Goal: Task Accomplishment & Management: Use online tool/utility

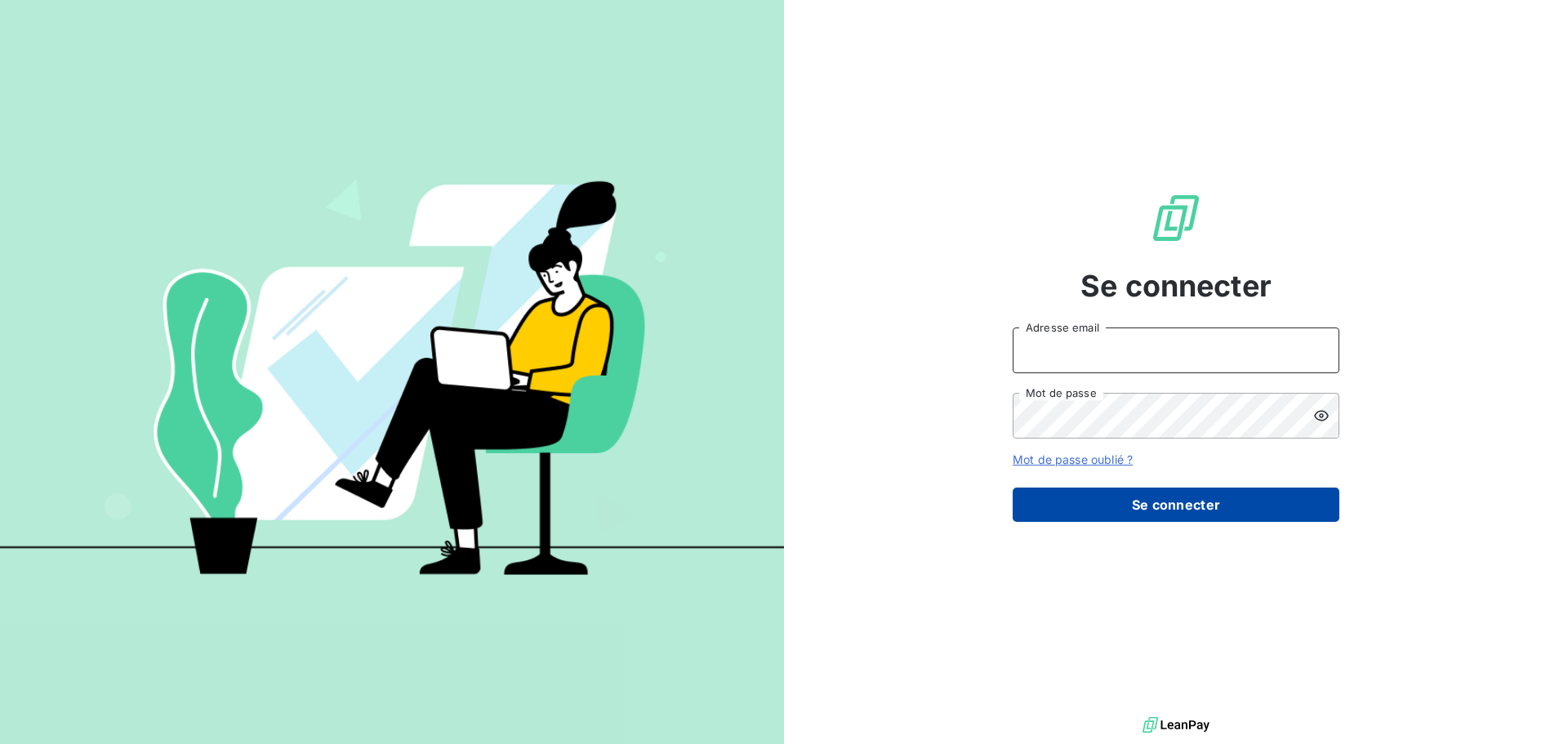
type input "[EMAIL_ADDRESS][DOMAIN_NAME]"
click at [1146, 499] on button "Se connecter" at bounding box center [1177, 504] width 327 height 34
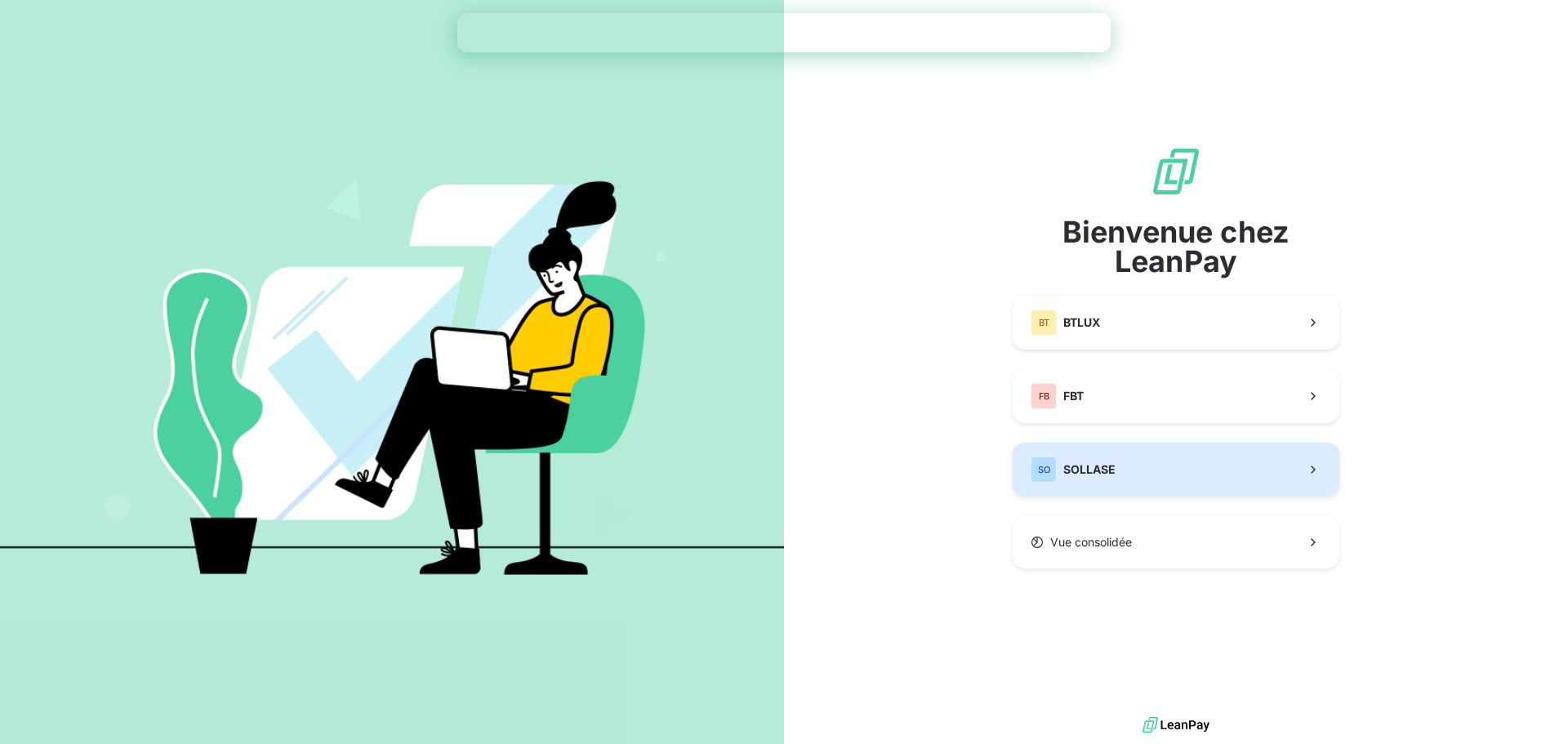
click at [1088, 470] on span "SOLLASE" at bounding box center [1089, 469] width 52 height 17
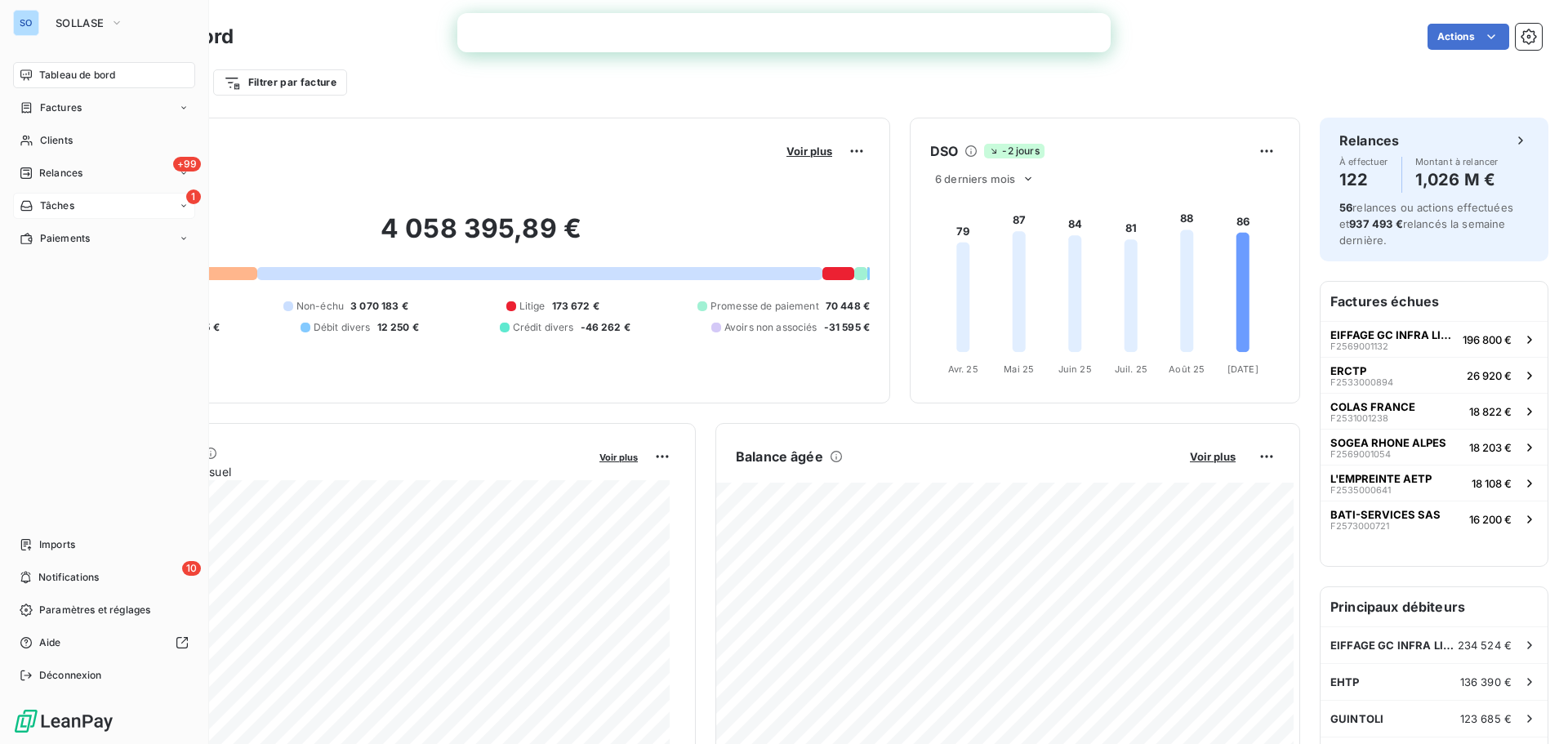
click at [54, 203] on span "Tâches" at bounding box center [57, 205] width 34 height 15
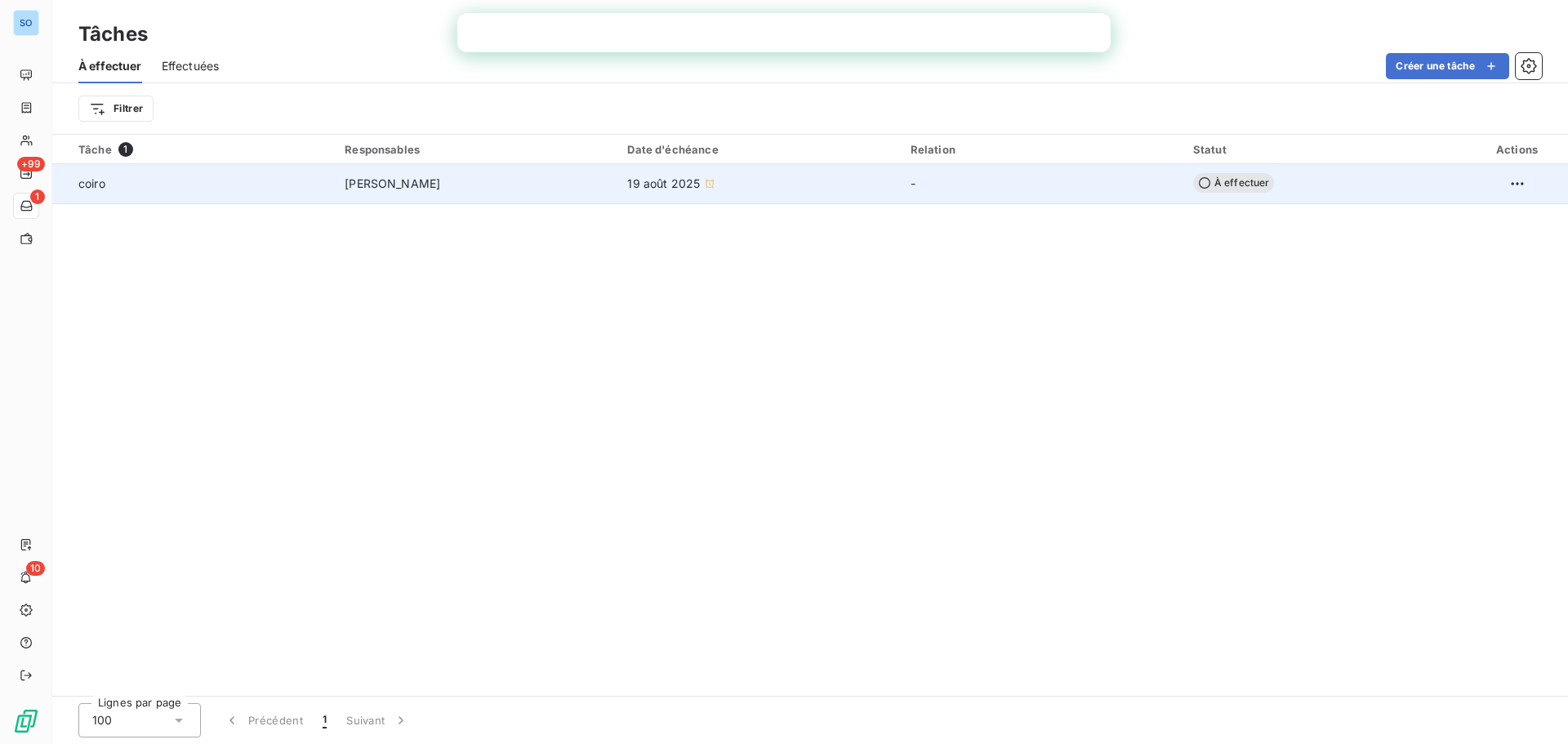
click at [669, 185] on span "19 août 2025" at bounding box center [663, 184] width 72 height 17
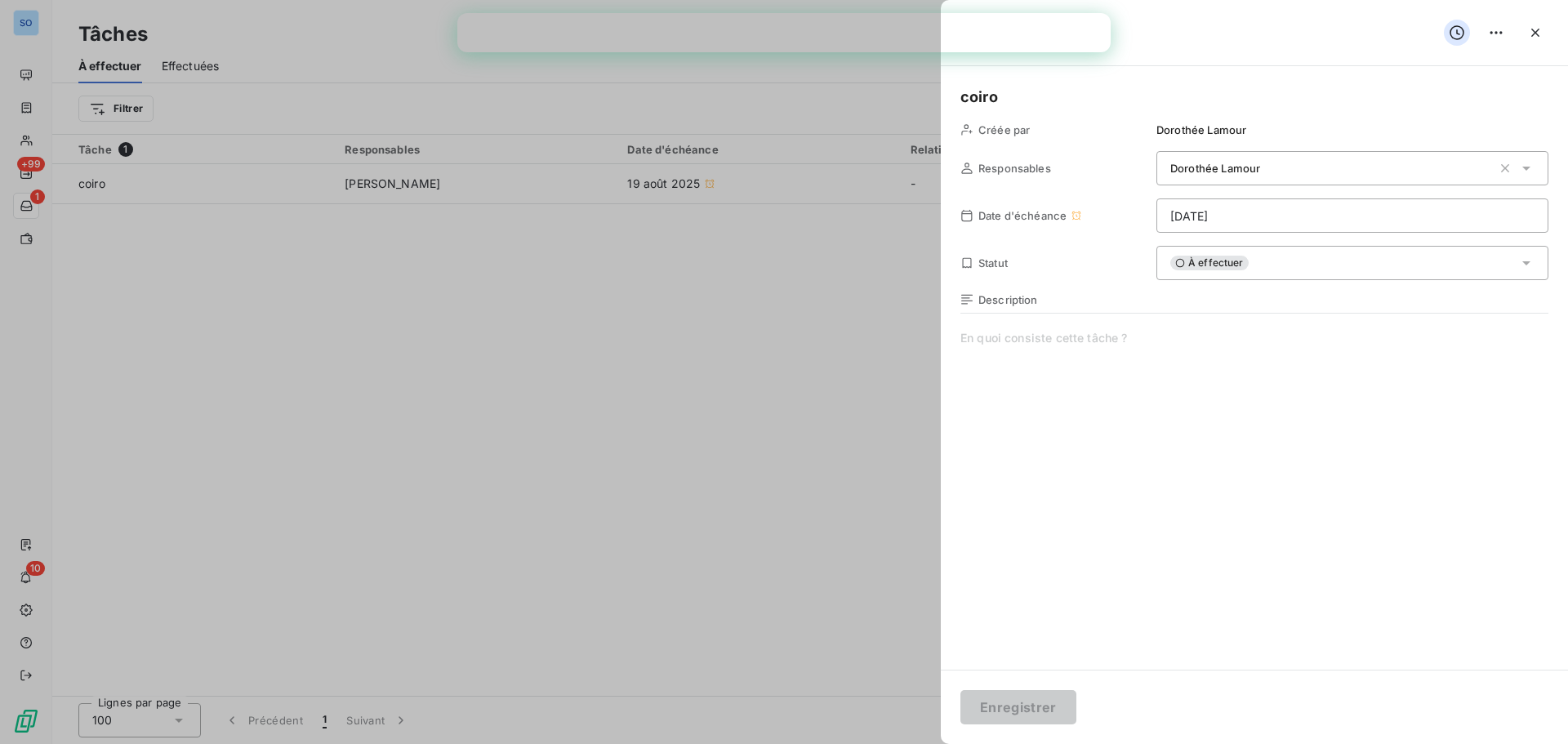
click at [508, 369] on div at bounding box center [784, 372] width 1568 height 744
click at [685, 503] on div at bounding box center [784, 372] width 1568 height 744
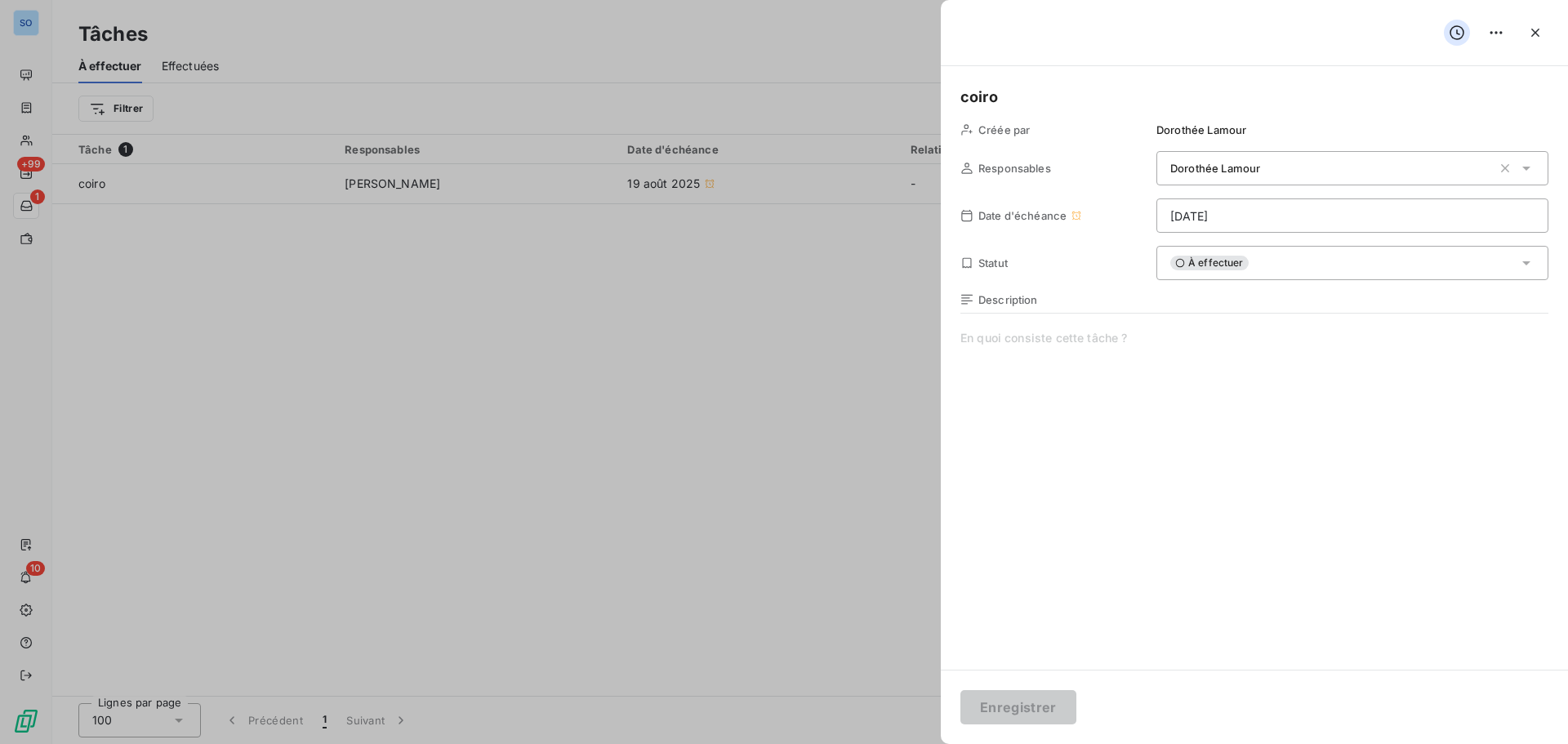
click at [379, 443] on div at bounding box center [784, 372] width 1568 height 744
click at [1541, 37] on icon "button" at bounding box center [1536, 32] width 17 height 17
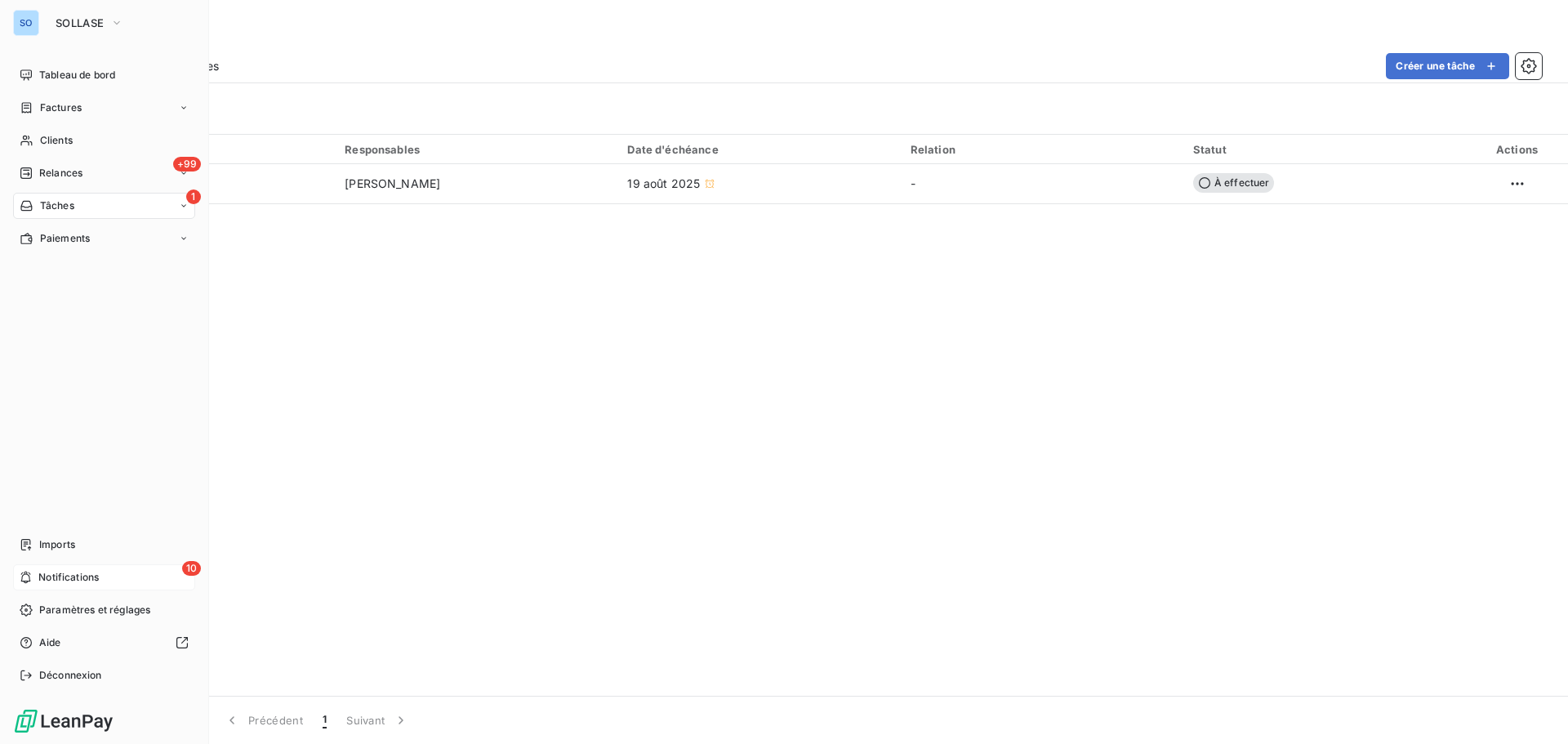
click at [71, 579] on span "Notifications" at bounding box center [68, 577] width 61 height 15
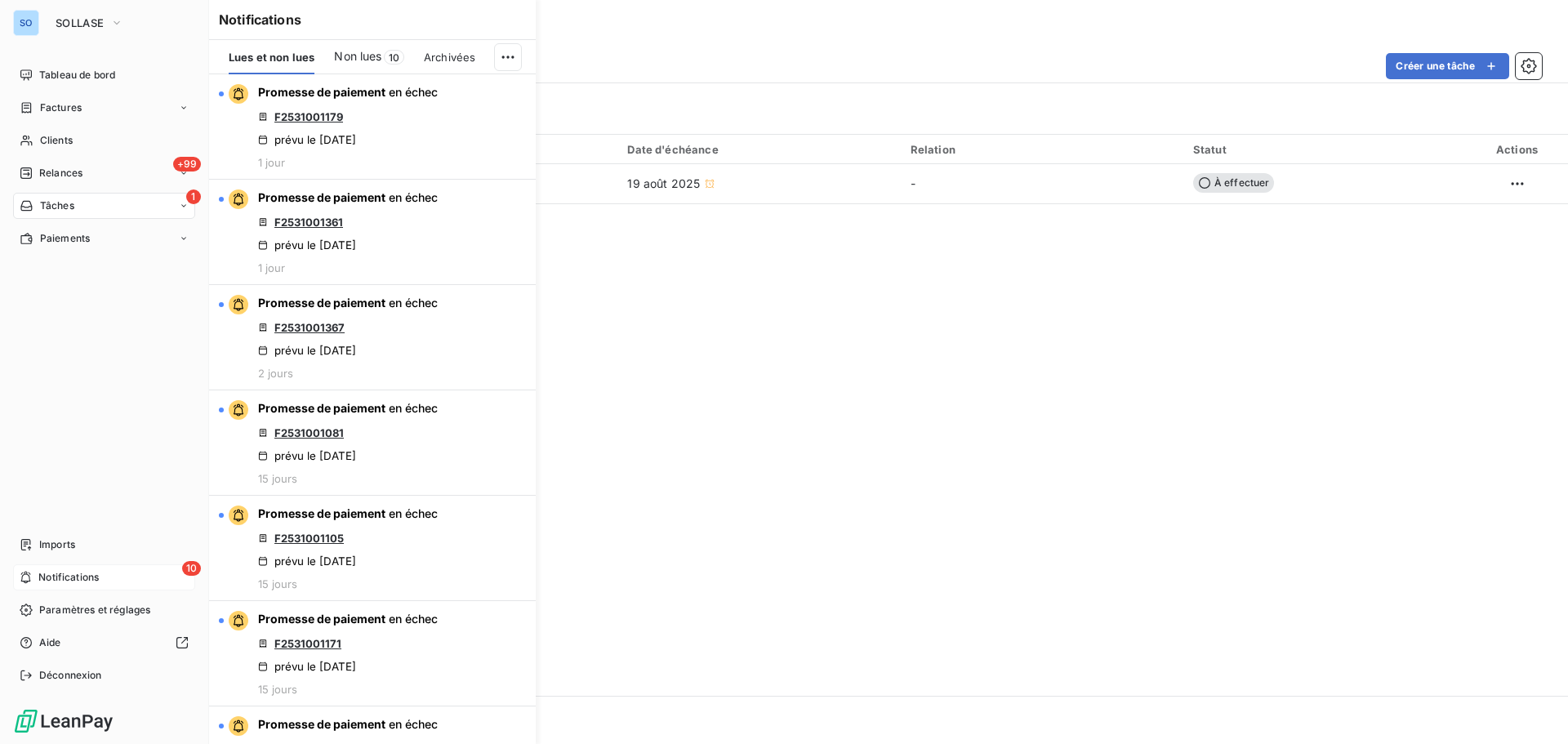
click at [188, 205] on icon at bounding box center [184, 205] width 10 height 10
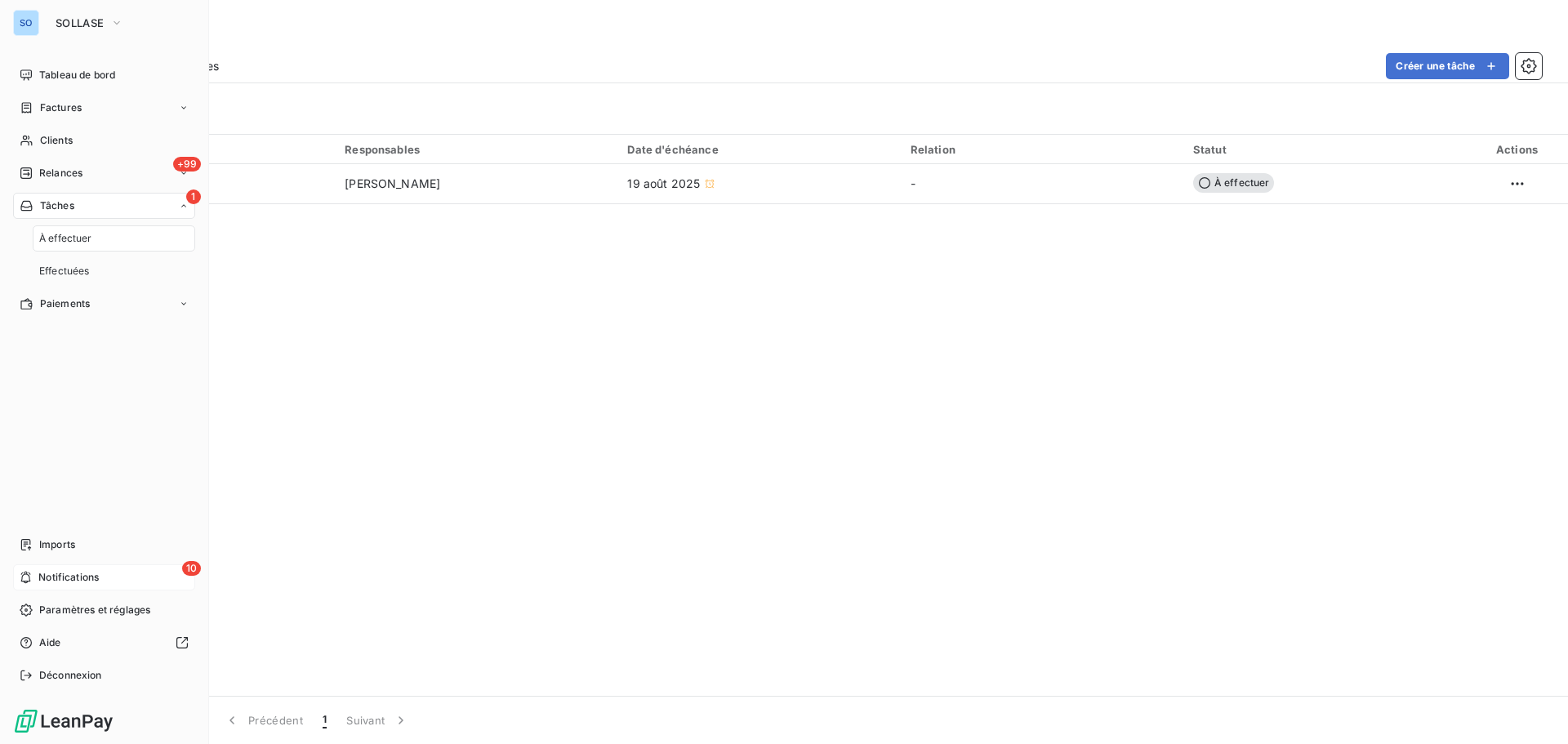
click at [76, 243] on span "À effectuer" at bounding box center [66, 238] width 53 height 15
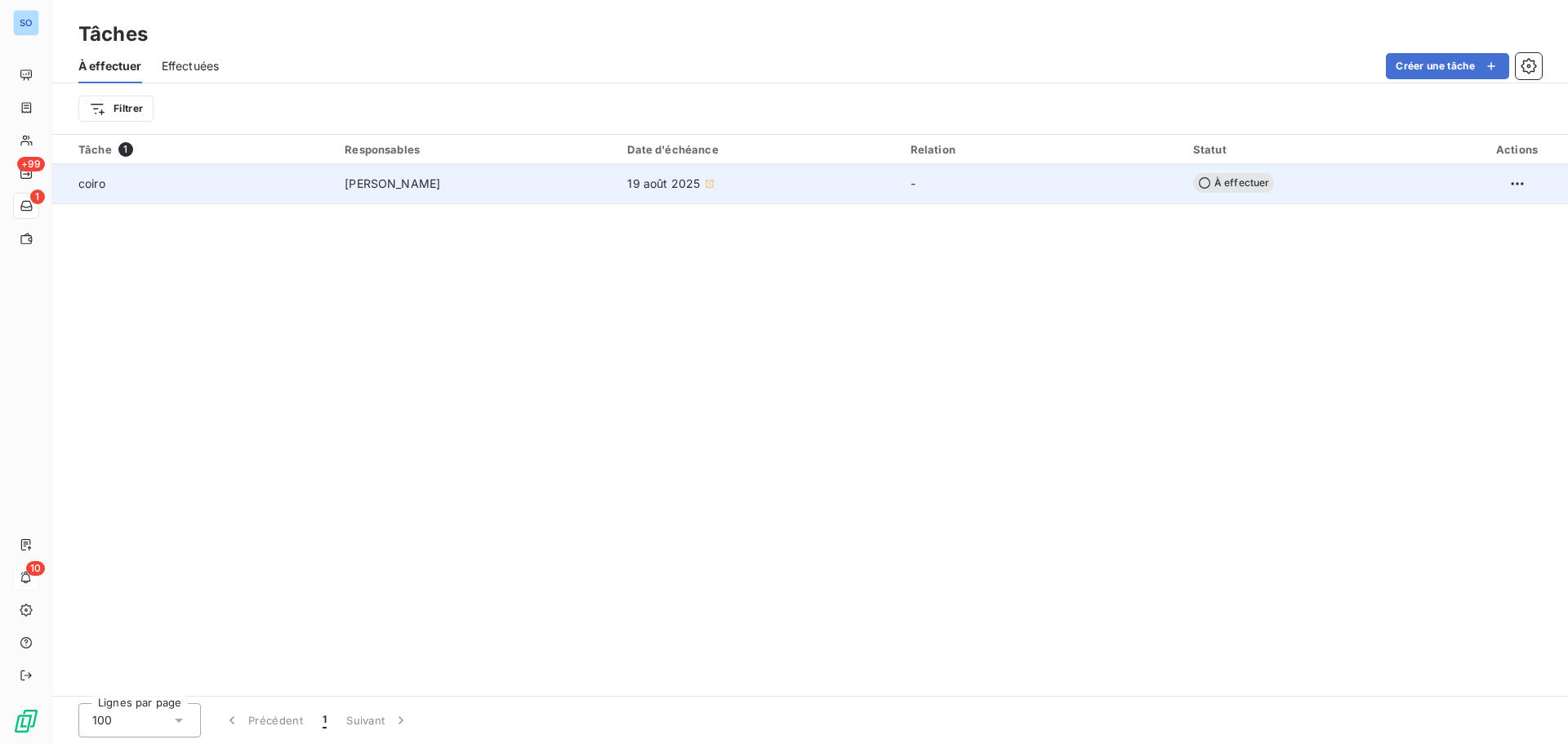
click at [1254, 182] on span "À effectuer" at bounding box center [1234, 183] width 82 height 20
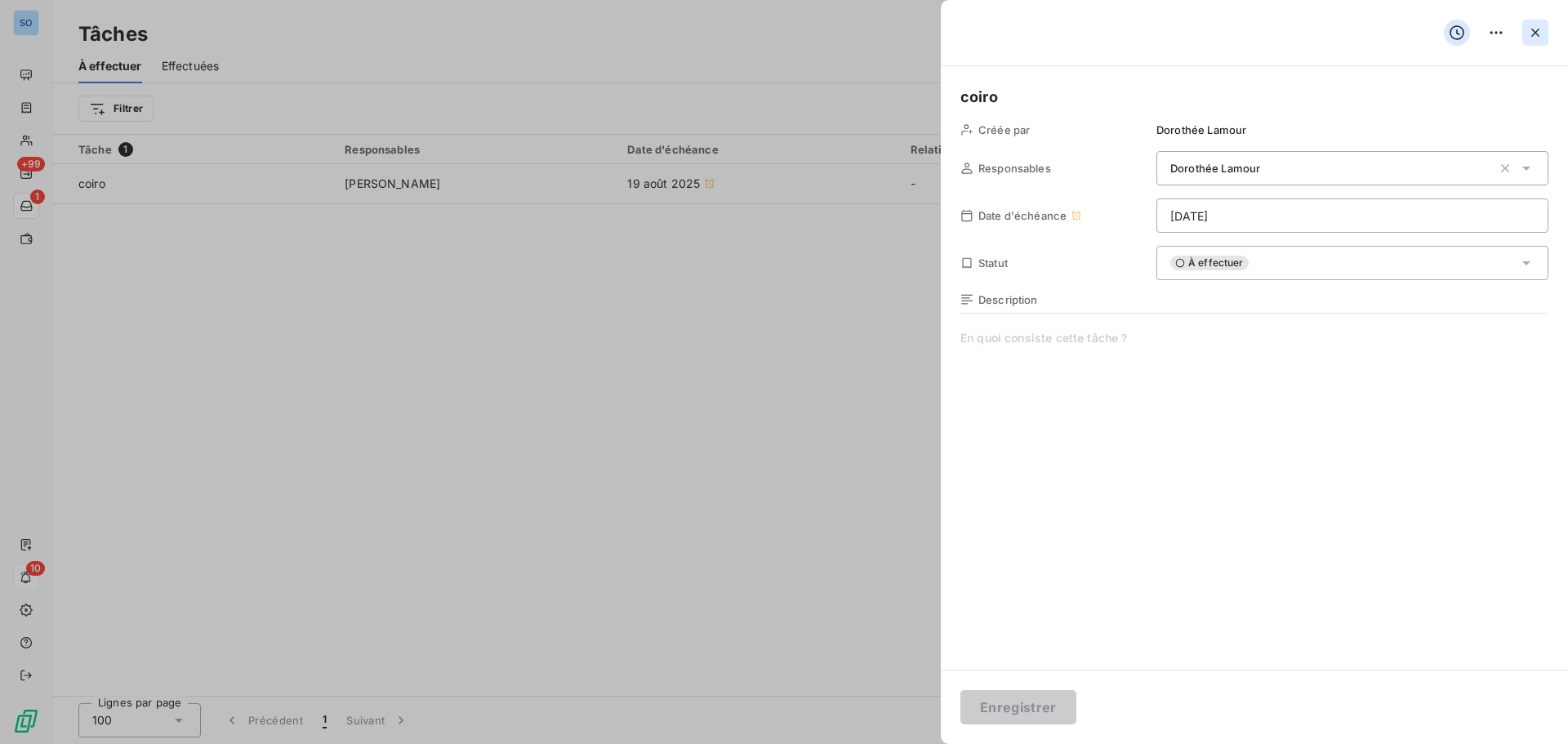
click at [1536, 27] on icon "button" at bounding box center [1536, 32] width 17 height 17
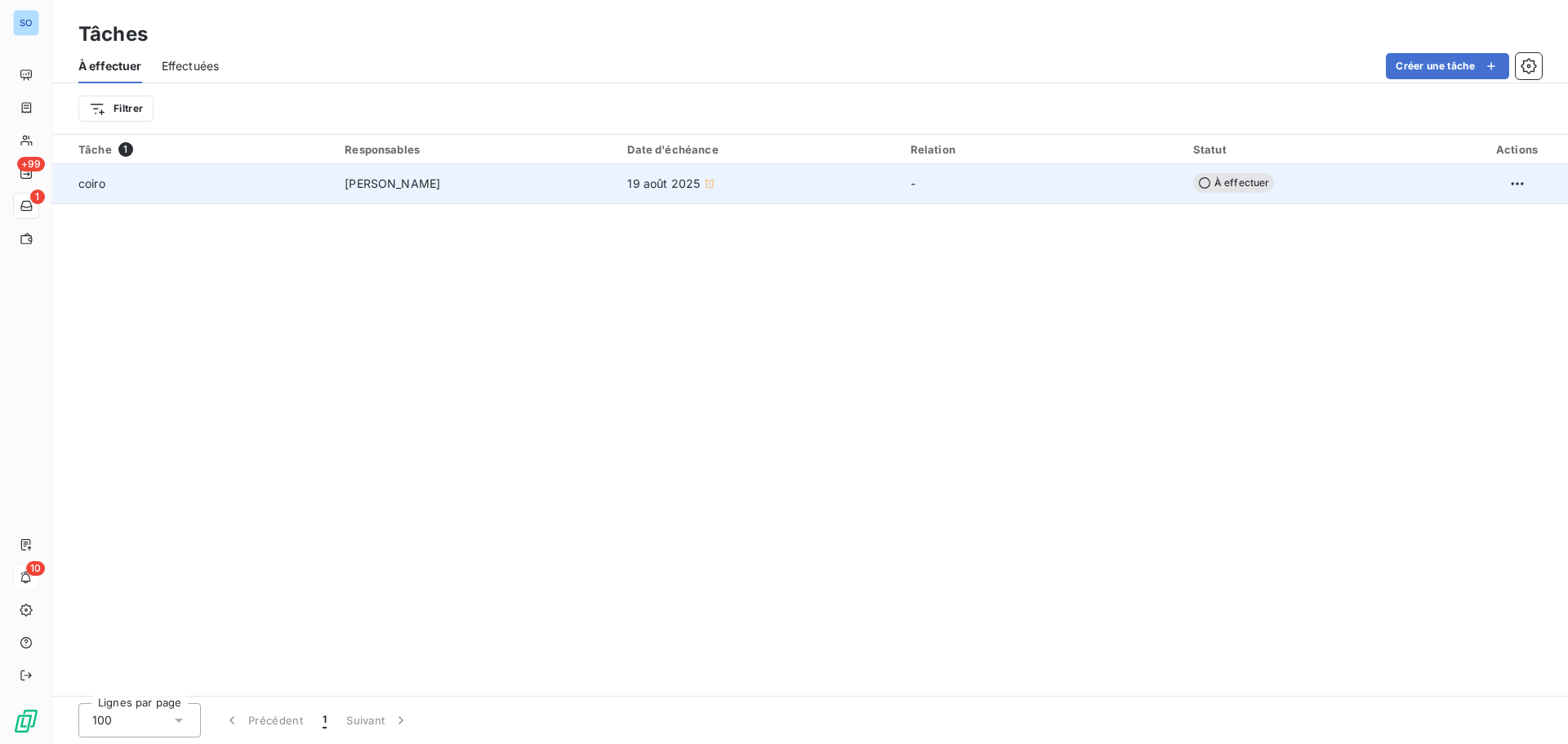
click at [391, 183] on span "[PERSON_NAME]" at bounding box center [392, 184] width 96 height 17
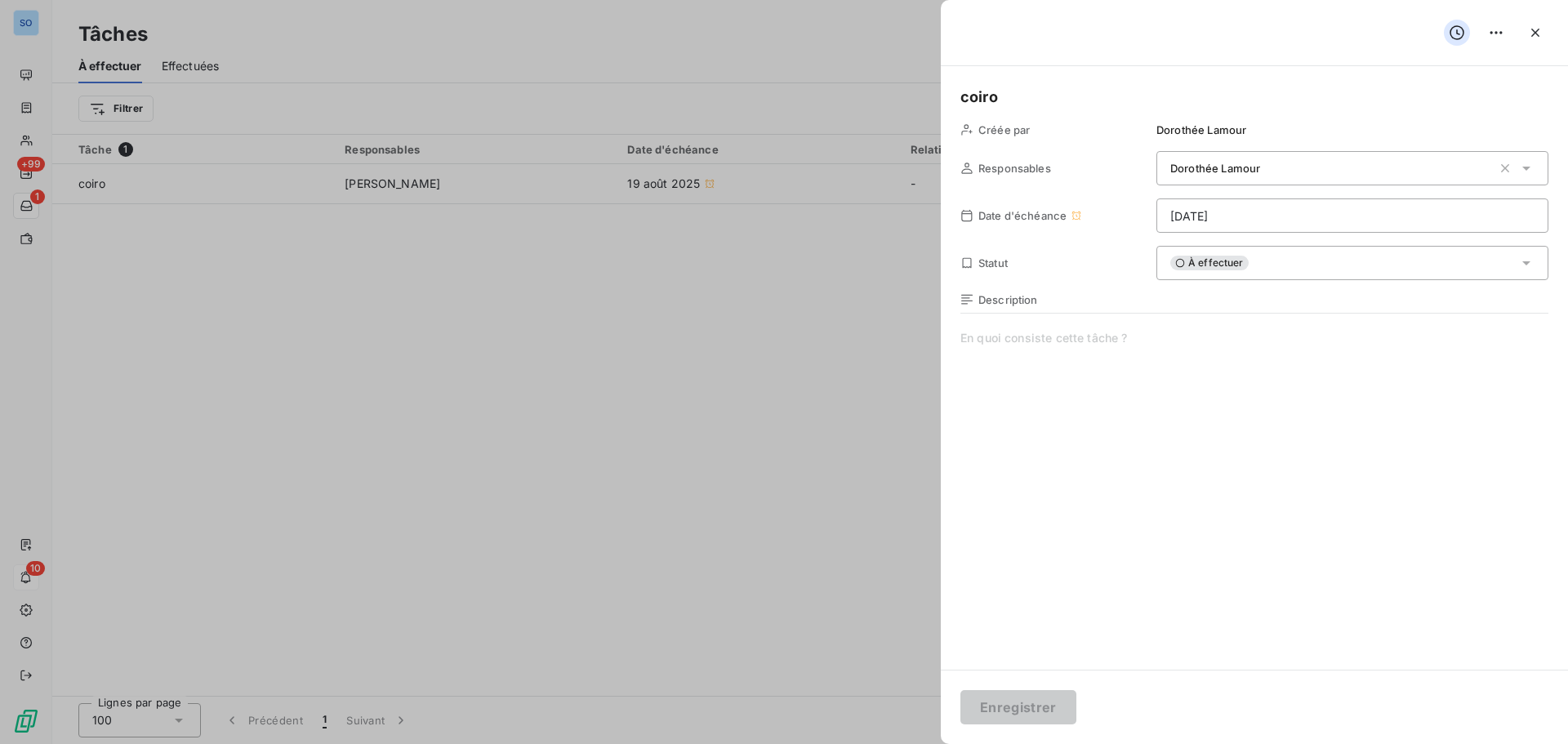
drag, startPoint x: 1540, startPoint y: 37, endPoint x: 1488, endPoint y: 37, distance: 52.0
click at [1540, 37] on icon "button" at bounding box center [1536, 32] width 17 height 17
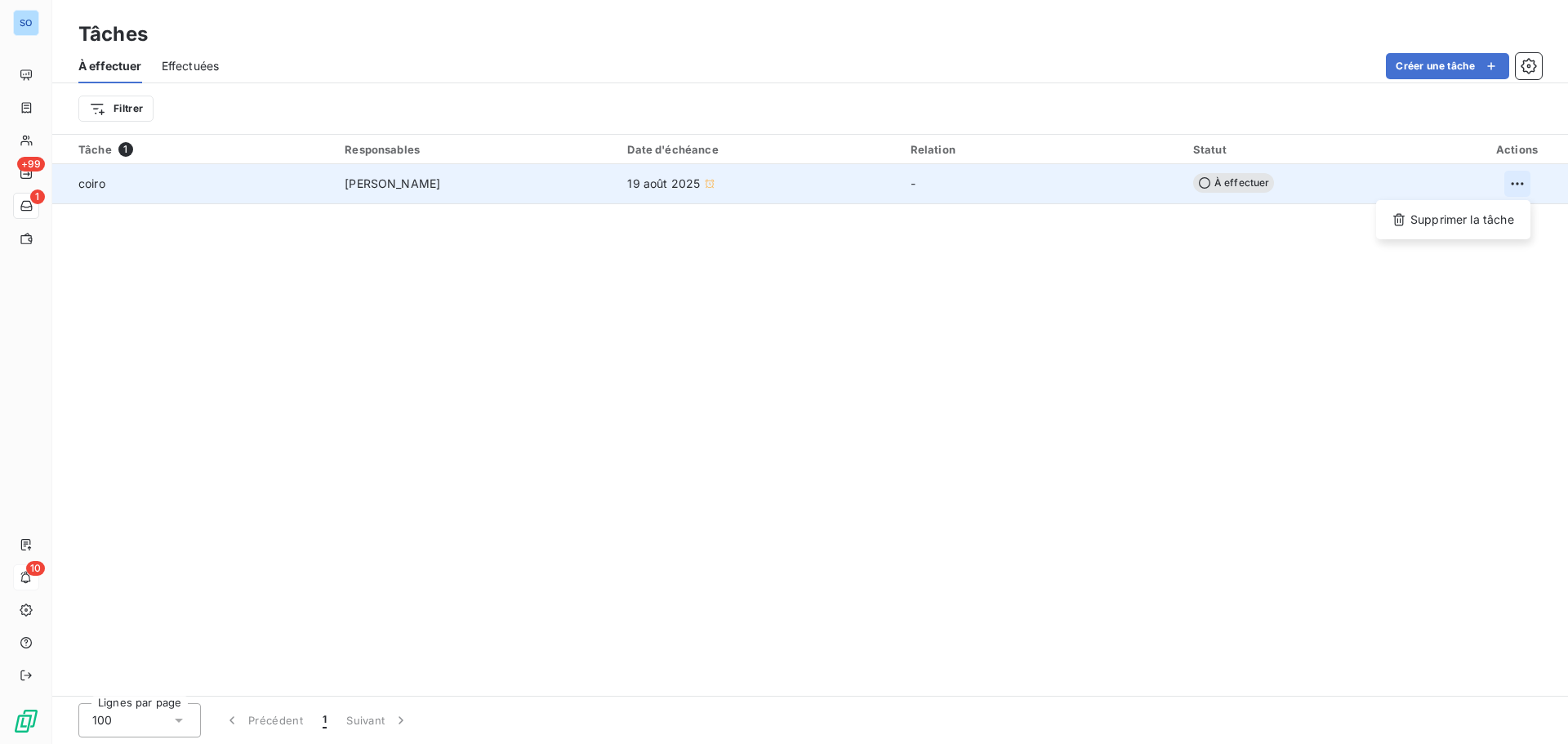
click at [1518, 186] on html "SO +99 1 10 Tâches À effectuer Effectuées Créer une tâche Filtrer Tâche 1 Respo…" at bounding box center [784, 372] width 1568 height 744
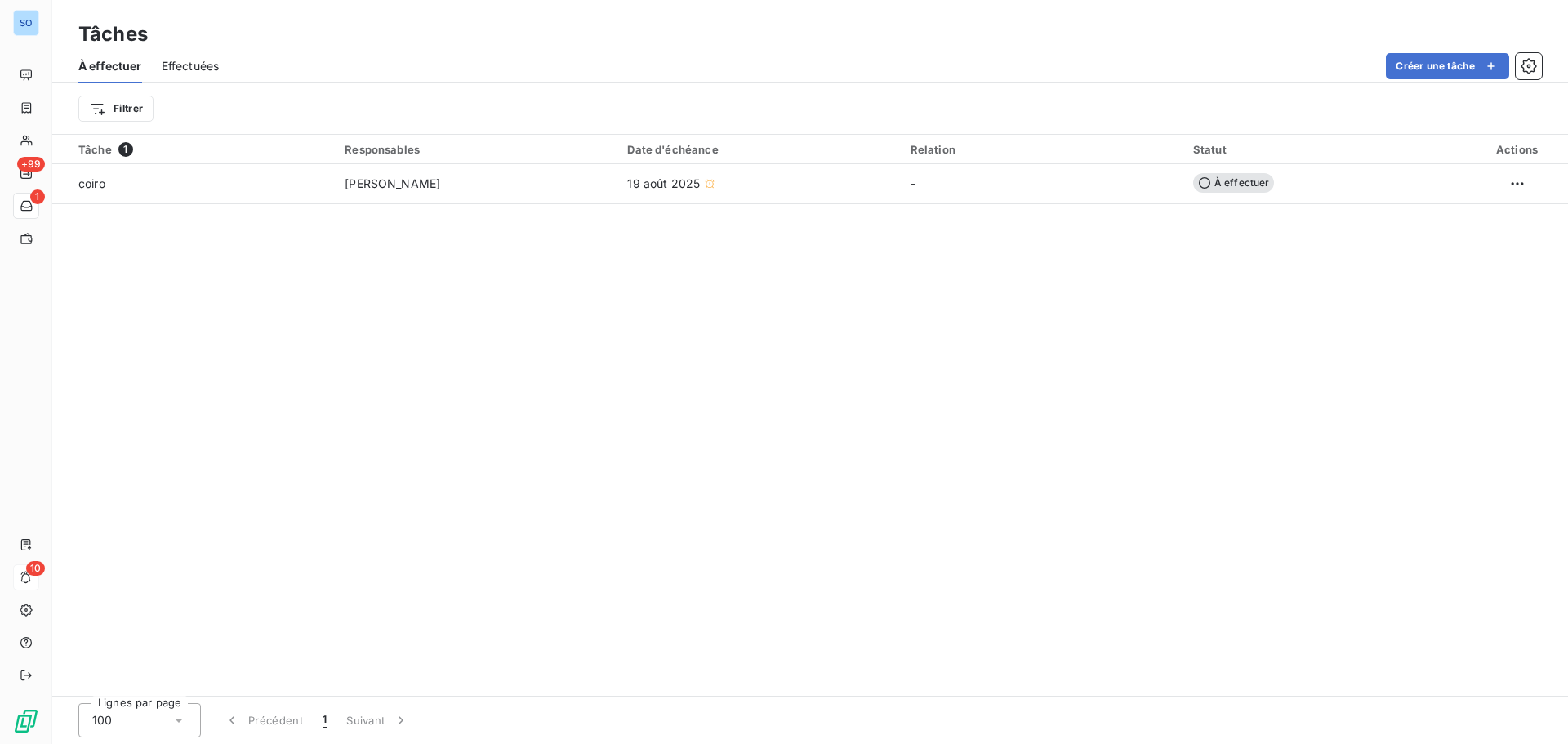
click at [842, 321] on html "SO +99 1 10 Tâches À effectuer Effectuées Créer une tâche Filtrer Tâche 1 Respo…" at bounding box center [784, 372] width 1568 height 744
click at [684, 432] on div "Tâche 1 Responsables Date d'échéance Relation Statut Actions coiro [PERSON_NAME…" at bounding box center [810, 416] width 1516 height 561
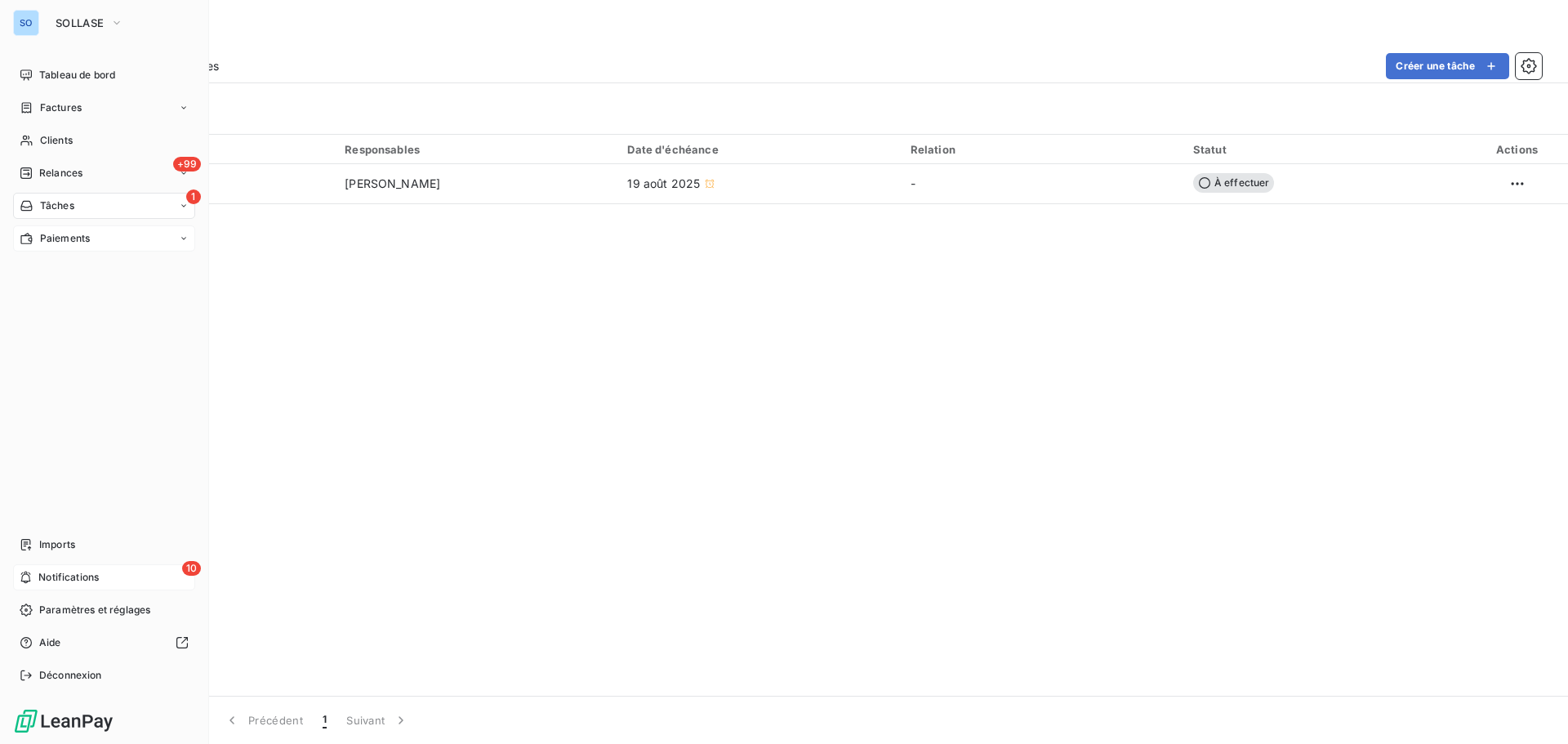
click at [182, 241] on icon at bounding box center [184, 239] width 10 height 10
click at [81, 269] on span "Paiements reçus" at bounding box center [78, 271] width 79 height 15
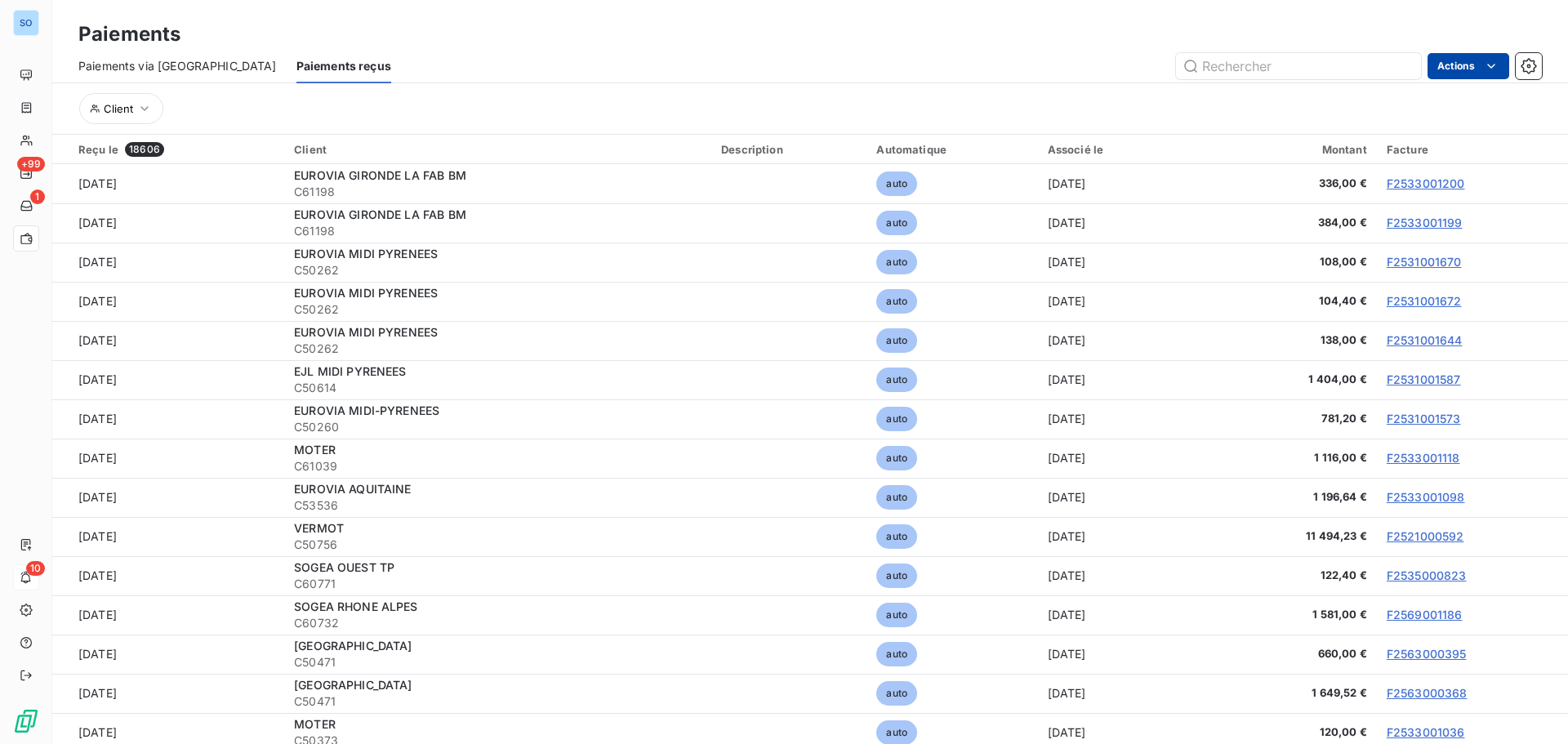
click at [1493, 76] on html "SO +99 1 10 Paiements Paiements via le Portail Paiements reçus Actions Client R…" at bounding box center [784, 372] width 1568 height 744
click at [1358, 113] on div "Exporter les paiements (18606 paiement)" at bounding box center [1370, 102] width 264 height 26
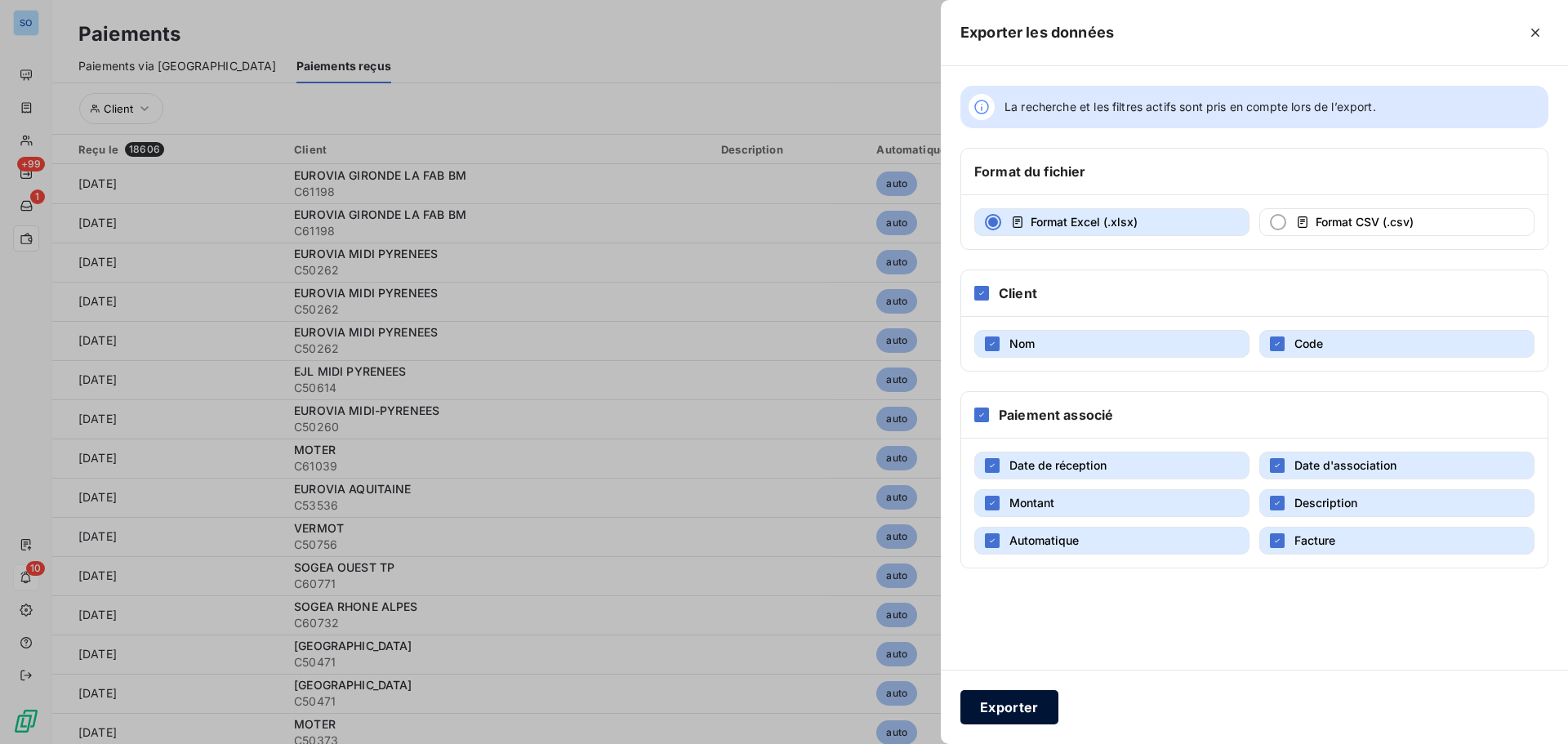
click at [1043, 715] on button "Exporter" at bounding box center [1009, 707] width 98 height 34
